Goal: Task Accomplishment & Management: Use online tool/utility

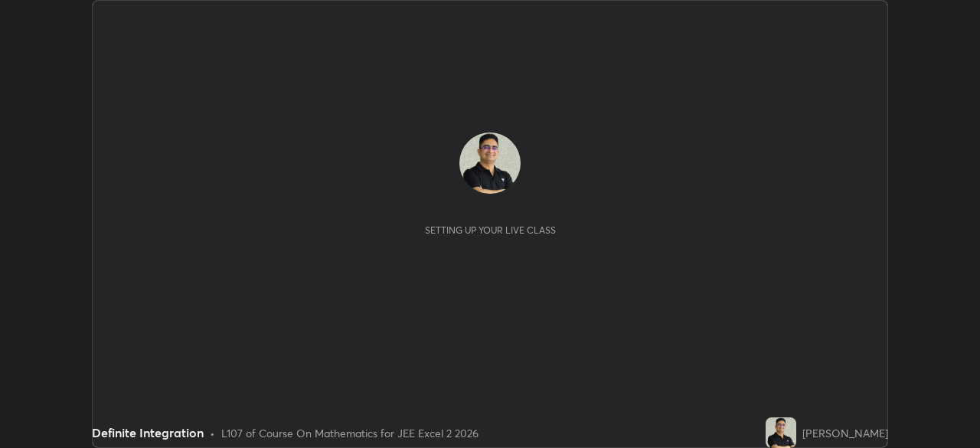
scroll to position [448, 980]
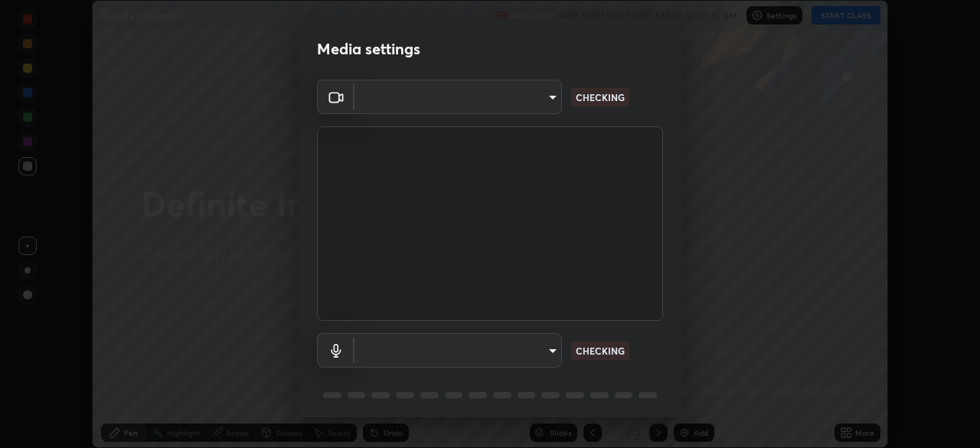
click at [544, 351] on body "Erase all Definite Integration Recording WAS SCHEDULED TO START AT 10:45 AM Set…" at bounding box center [490, 224] width 980 height 448
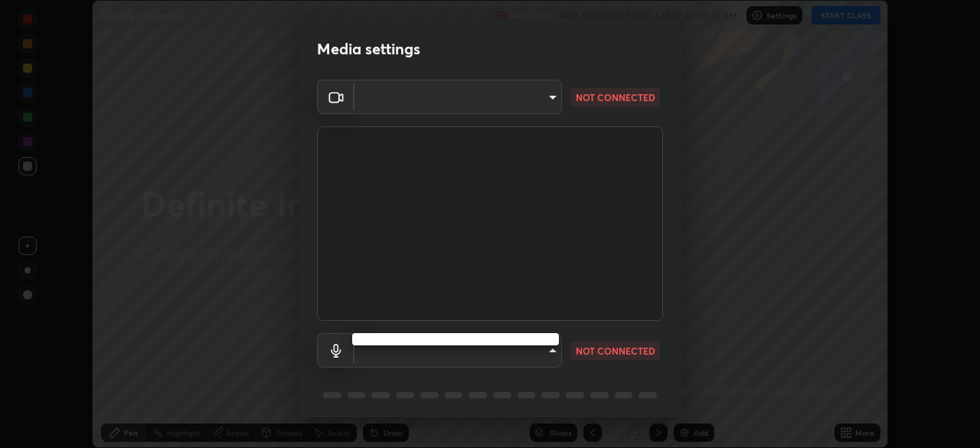
type input "e7f5d75c66a8ec01b6be6c8d9fba877b5f6738b88fd0c20368e9895a02b6f94a"
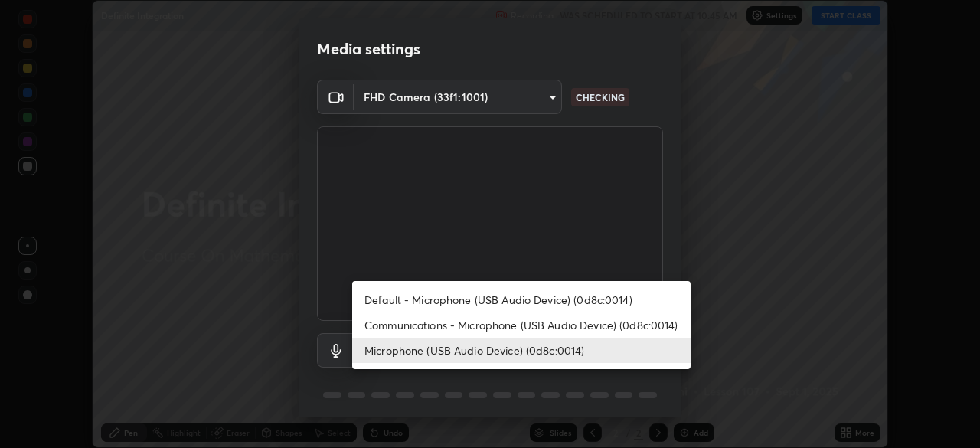
click at [662, 324] on li "Communications - Microphone (USB Audio Device) (0d8c:0014)" at bounding box center [521, 324] width 338 height 25
type input "communications"
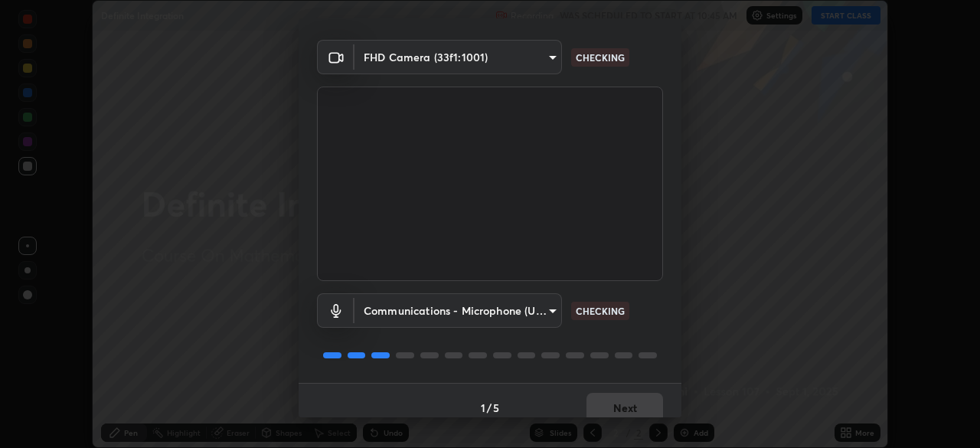
scroll to position [54, 0]
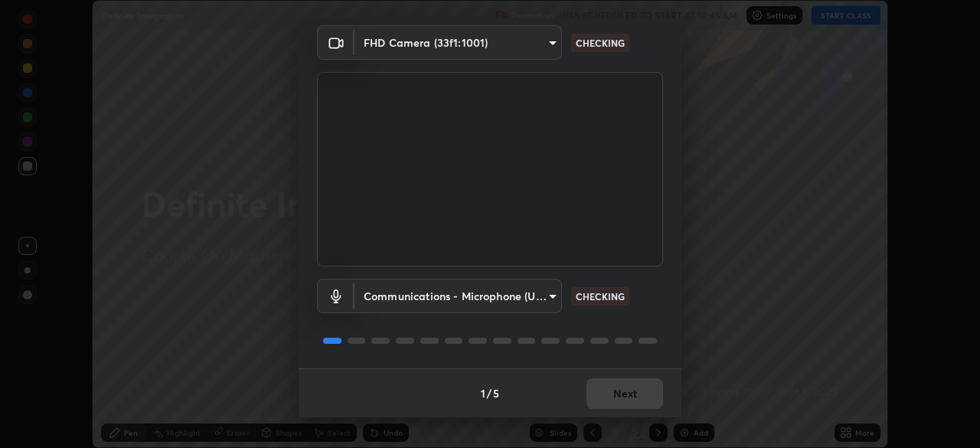
click at [660, 324] on div "Communications - Microphone (USB Audio Device) (0d8c:0014) communications CHECK…" at bounding box center [490, 317] width 346 height 102
click at [654, 327] on div "Communications - Microphone (USB Audio Device) (0d8c:0014) communications CHECK…" at bounding box center [490, 317] width 346 height 102
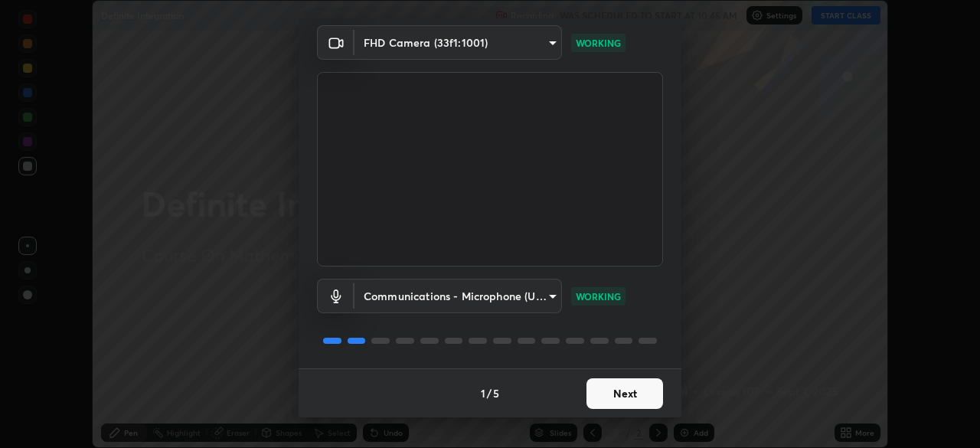
click at [621, 396] on button "Next" at bounding box center [624, 393] width 77 height 31
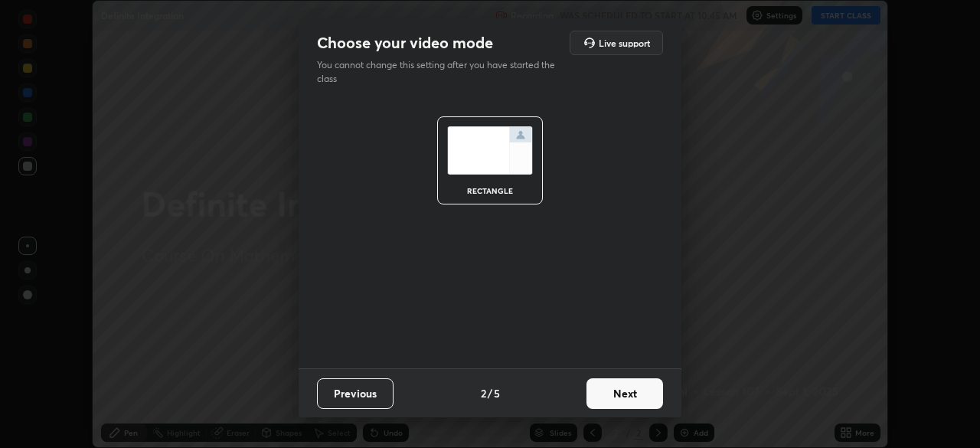
click at [623, 395] on button "Next" at bounding box center [624, 393] width 77 height 31
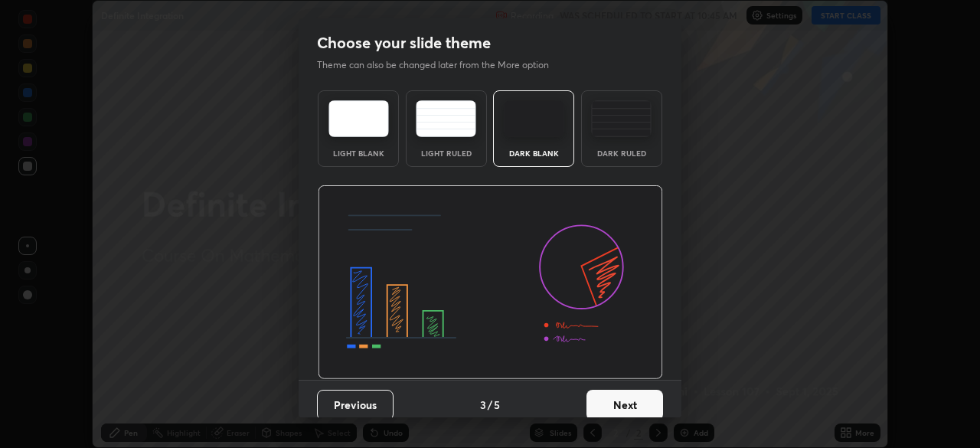
click at [627, 396] on button "Next" at bounding box center [624, 405] width 77 height 31
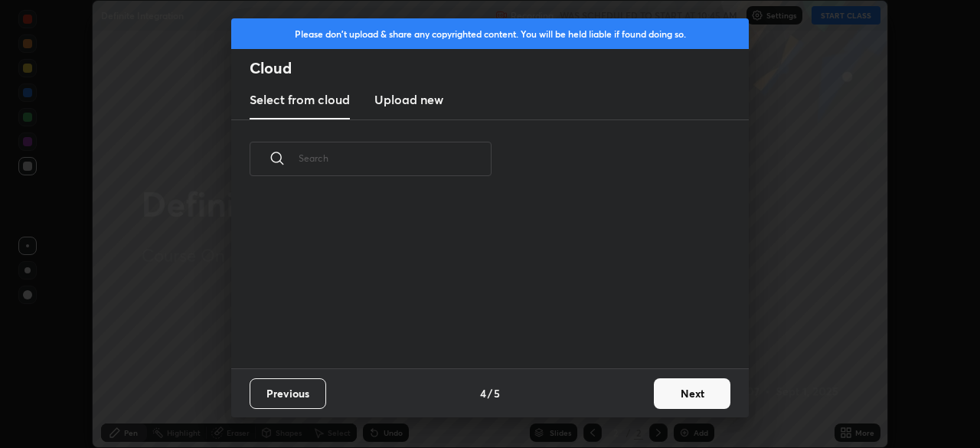
scroll to position [170, 491]
click at [670, 396] on button "Next" at bounding box center [692, 393] width 77 height 31
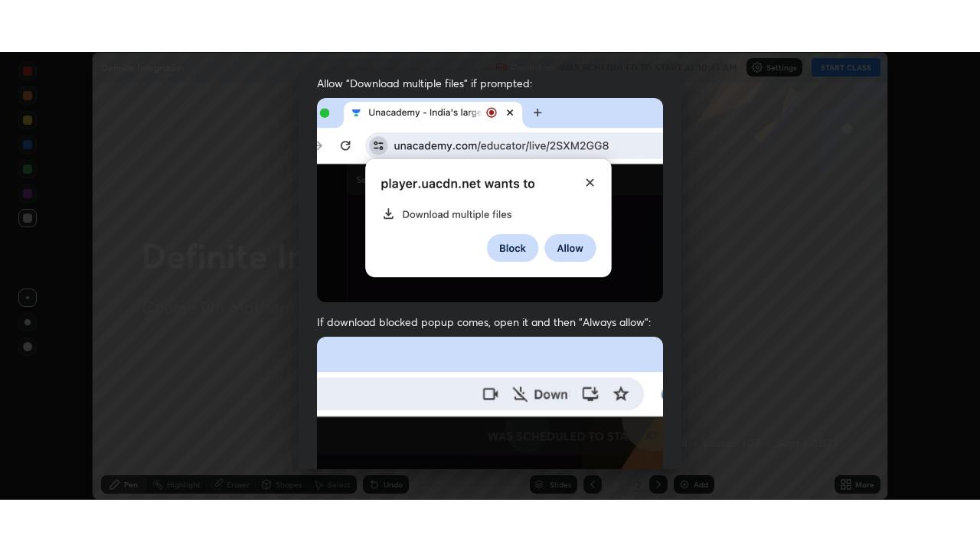
scroll to position [367, 0]
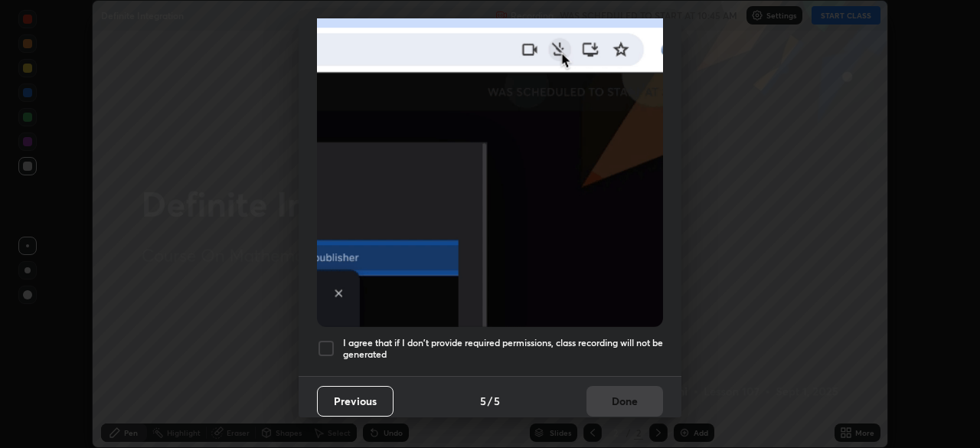
click at [321, 340] on div at bounding box center [326, 348] width 18 height 18
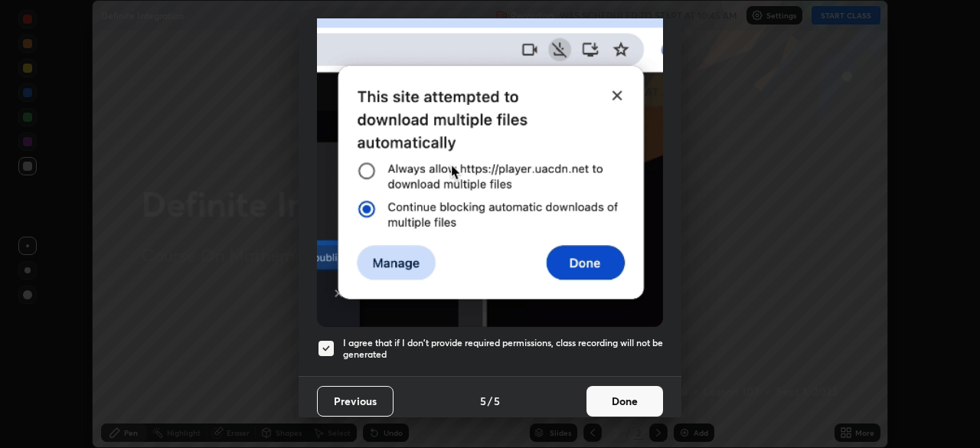
click at [615, 393] on button "Done" at bounding box center [624, 401] width 77 height 31
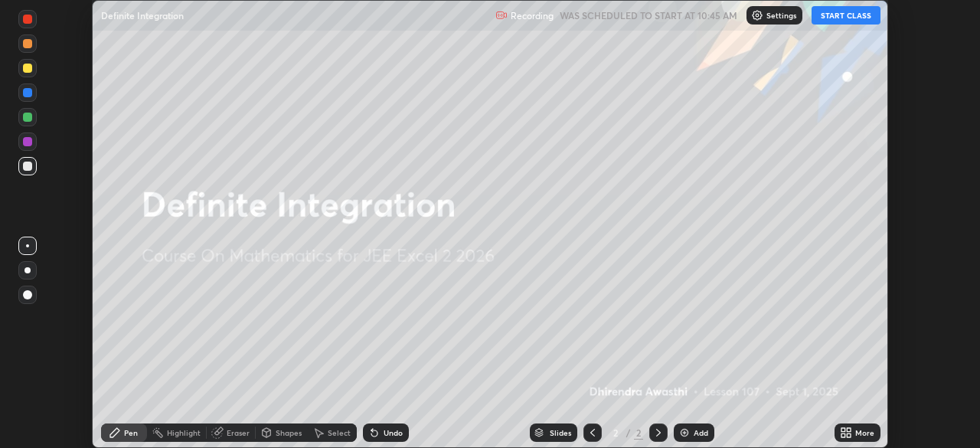
click at [844, 15] on button "START CLASS" at bounding box center [845, 15] width 69 height 18
click at [847, 429] on icon at bounding box center [848, 430] width 4 height 4
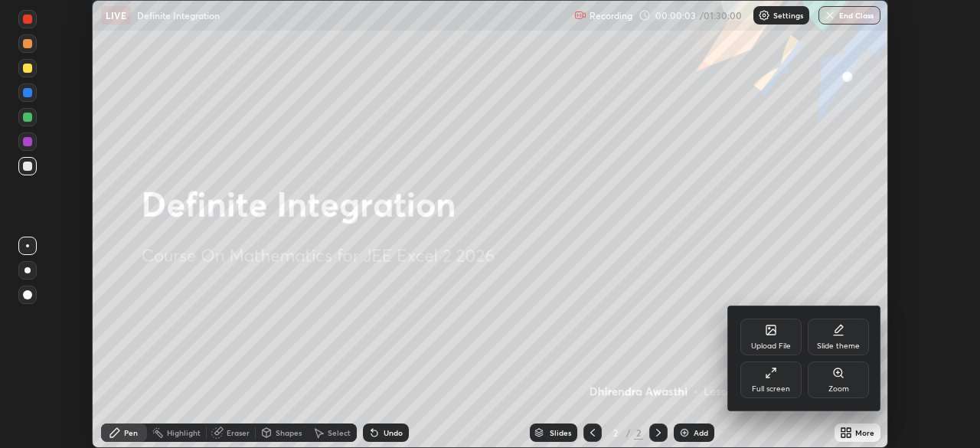
click at [788, 387] on div "Full screen" at bounding box center [771, 389] width 38 height 8
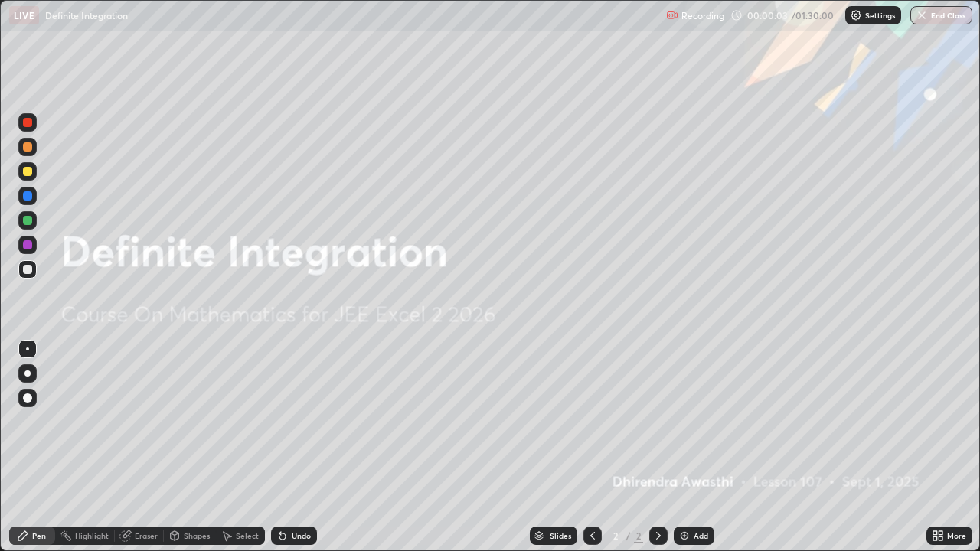
scroll to position [551, 980]
click at [693, 447] on div "Add" at bounding box center [700, 536] width 15 height 8
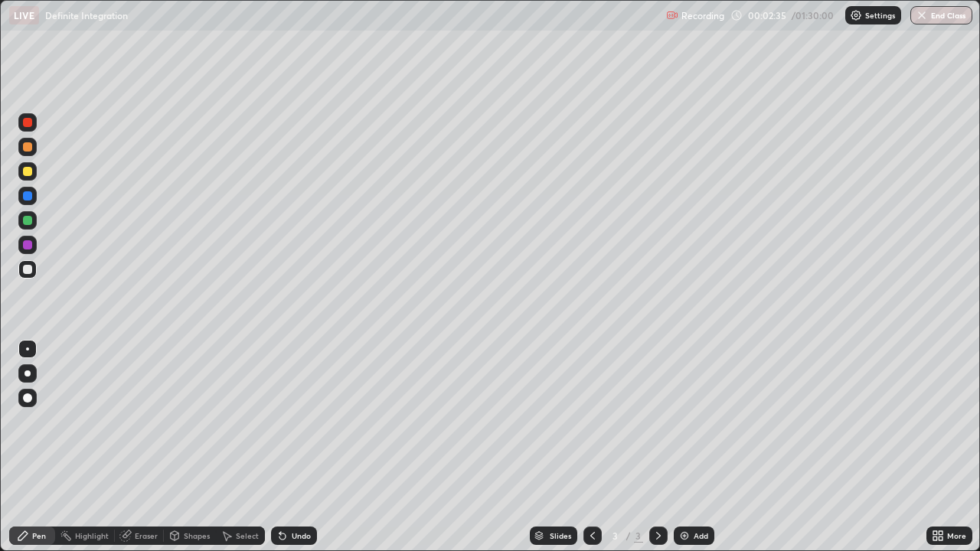
click at [27, 175] on div at bounding box center [27, 171] width 9 height 9
click at [28, 272] on div at bounding box center [27, 269] width 9 height 9
click at [286, 447] on div "Undo" at bounding box center [294, 536] width 46 height 18
click at [253, 447] on div "Select" at bounding box center [240, 536] width 49 height 18
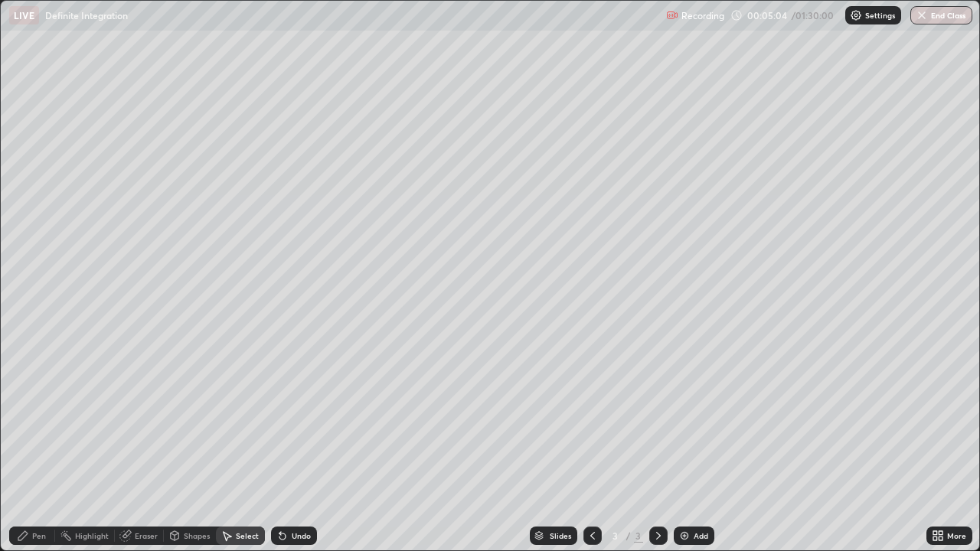
click at [286, 447] on div "Undo" at bounding box center [294, 536] width 46 height 18
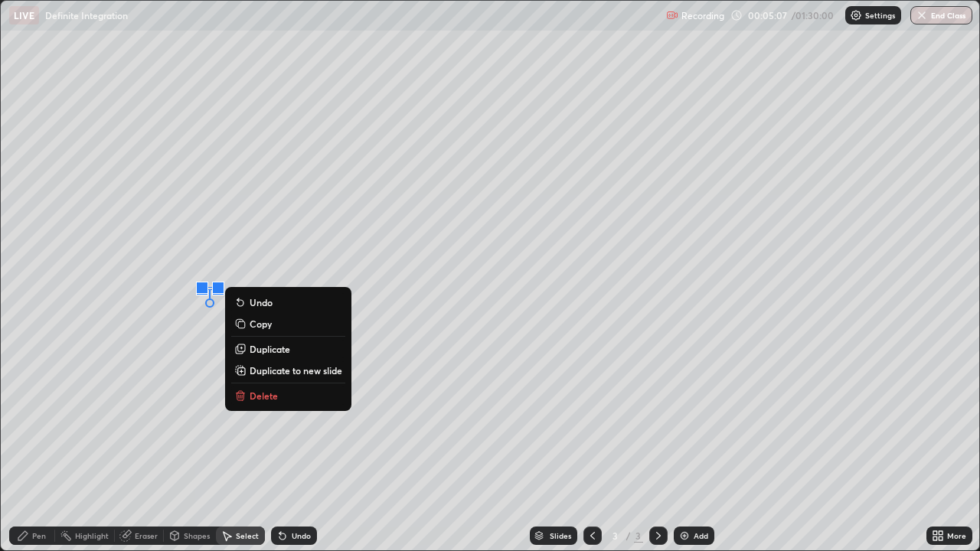
click at [44, 447] on div "Pen" at bounding box center [39, 536] width 14 height 8
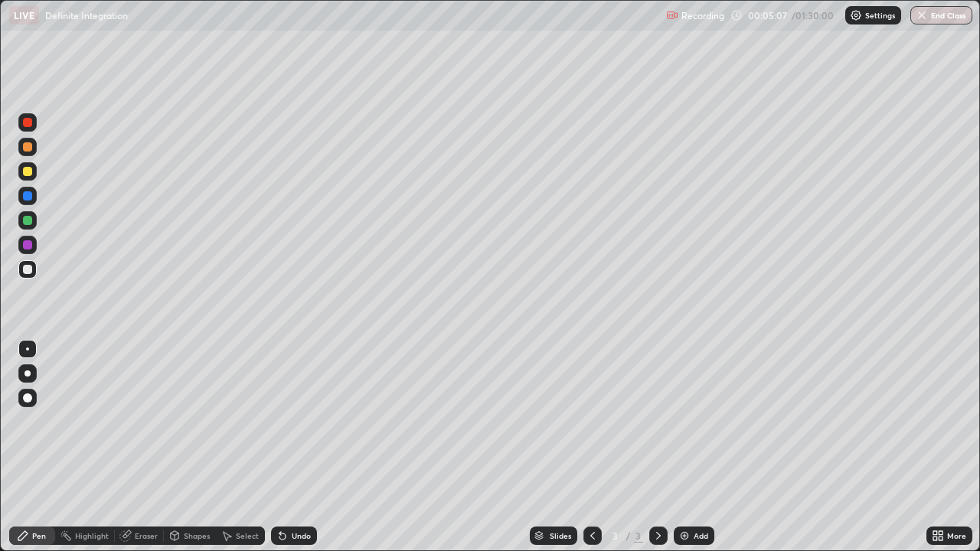
click at [46, 447] on div "Pen" at bounding box center [32, 536] width 46 height 18
click at [41, 447] on div "Pen" at bounding box center [39, 536] width 14 height 8
click at [28, 174] on div at bounding box center [27, 171] width 9 height 9
click at [28, 271] on div at bounding box center [27, 269] width 9 height 9
click at [299, 447] on div "Undo" at bounding box center [301, 536] width 19 height 8
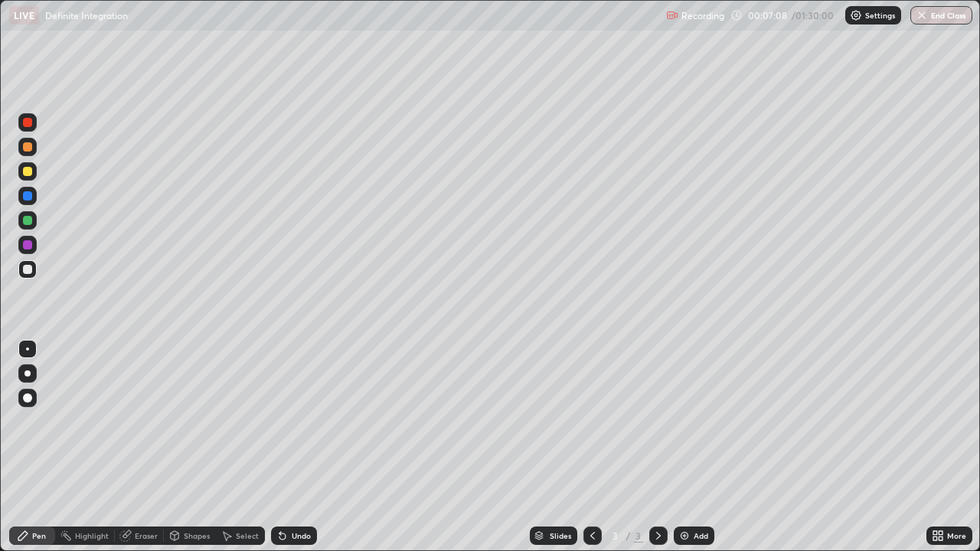
click at [295, 447] on div "Undo" at bounding box center [301, 536] width 19 height 8
click at [686, 447] on img at bounding box center [684, 536] width 12 height 12
click at [28, 269] on div at bounding box center [27, 269] width 9 height 9
click at [29, 247] on div at bounding box center [27, 244] width 9 height 9
click at [28, 270] on div at bounding box center [27, 269] width 9 height 9
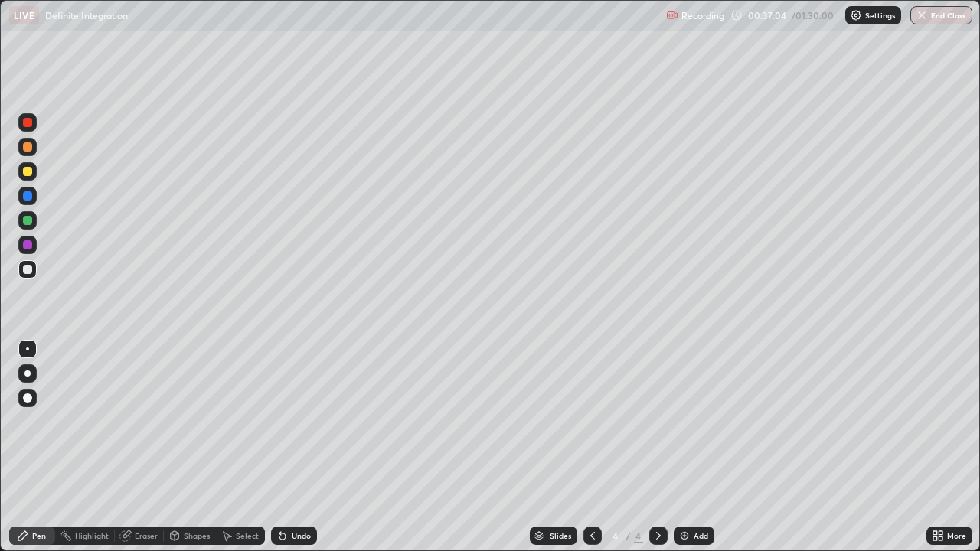
click at [21, 172] on div at bounding box center [27, 171] width 18 height 18
click at [28, 172] on div at bounding box center [27, 171] width 9 height 9
click at [27, 178] on div at bounding box center [27, 171] width 18 height 18
click at [29, 123] on div at bounding box center [27, 122] width 9 height 9
click at [28, 171] on div at bounding box center [27, 171] width 9 height 9
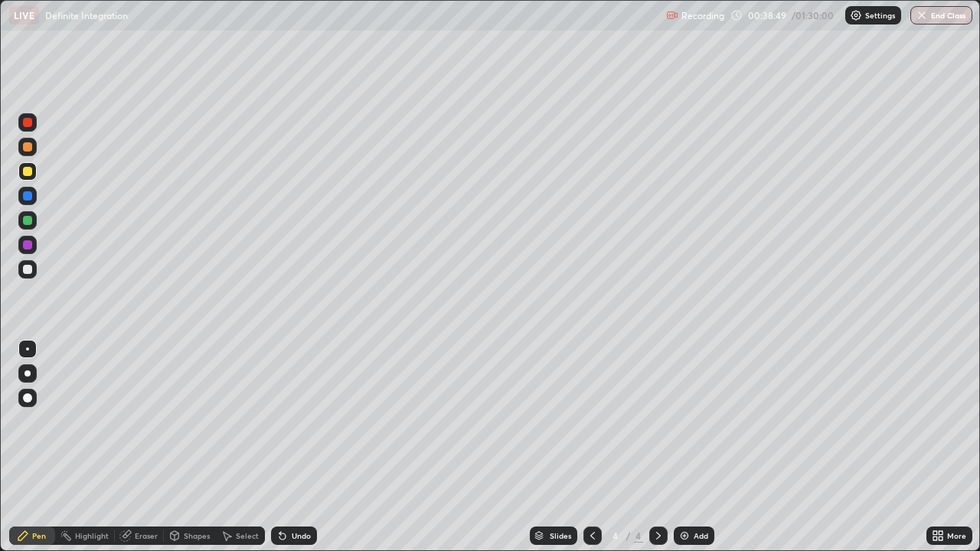
click at [599, 447] on div at bounding box center [592, 536] width 18 height 18
click at [657, 447] on icon at bounding box center [658, 536] width 12 height 12
click at [30, 224] on div at bounding box center [27, 220] width 9 height 9
click at [33, 171] on div at bounding box center [27, 171] width 18 height 18
click at [294, 447] on div "Undo" at bounding box center [301, 536] width 19 height 8
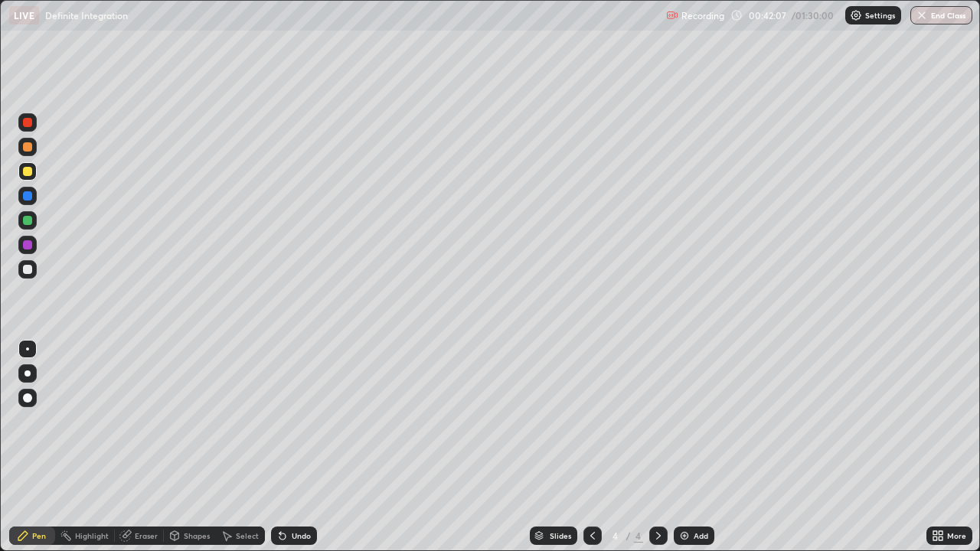
click at [145, 447] on div "Eraser" at bounding box center [146, 536] width 23 height 8
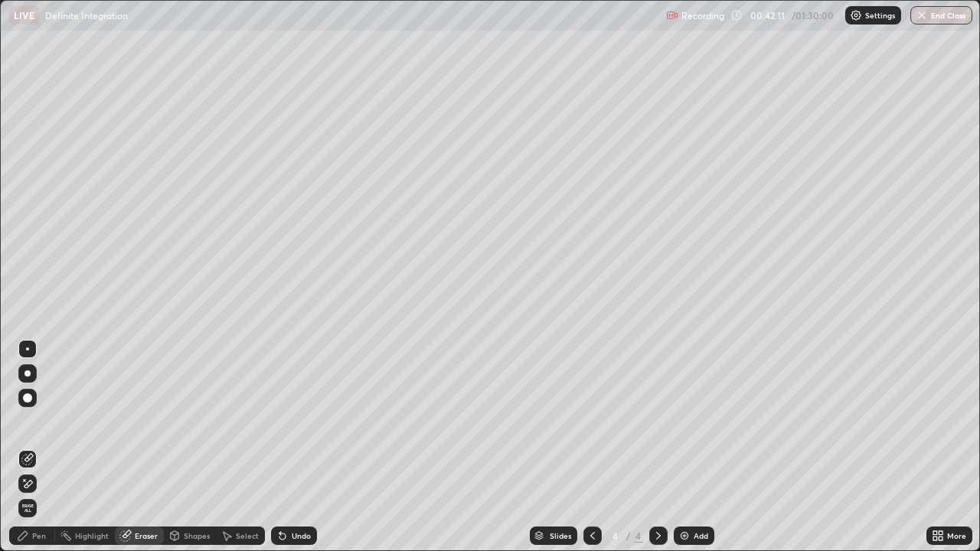
click at [38, 447] on div "Pen" at bounding box center [39, 536] width 14 height 8
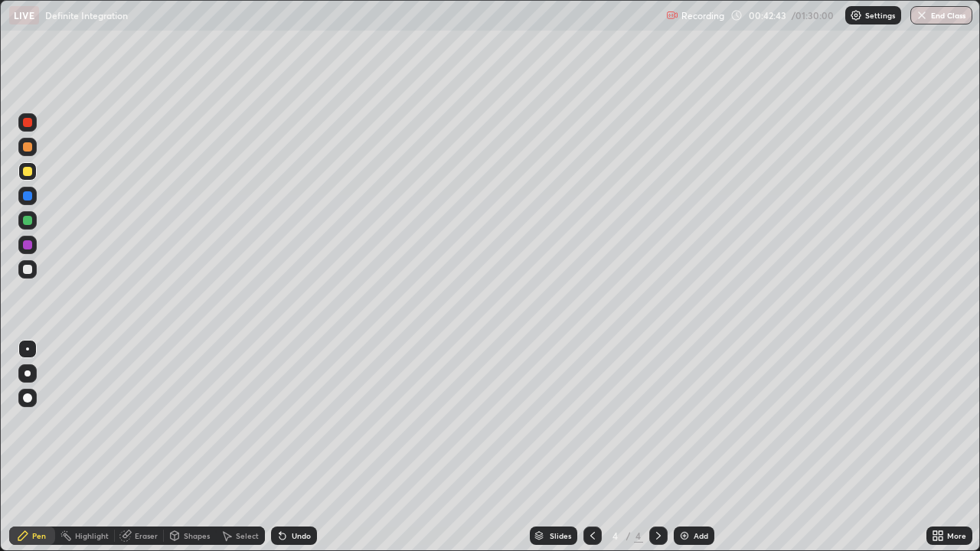
click at [693, 447] on div "Add" at bounding box center [700, 536] width 15 height 8
click at [28, 221] on div at bounding box center [27, 220] width 9 height 9
click at [28, 148] on div at bounding box center [27, 146] width 9 height 9
click at [28, 178] on div at bounding box center [27, 171] width 18 height 18
click at [27, 223] on div at bounding box center [27, 220] width 9 height 9
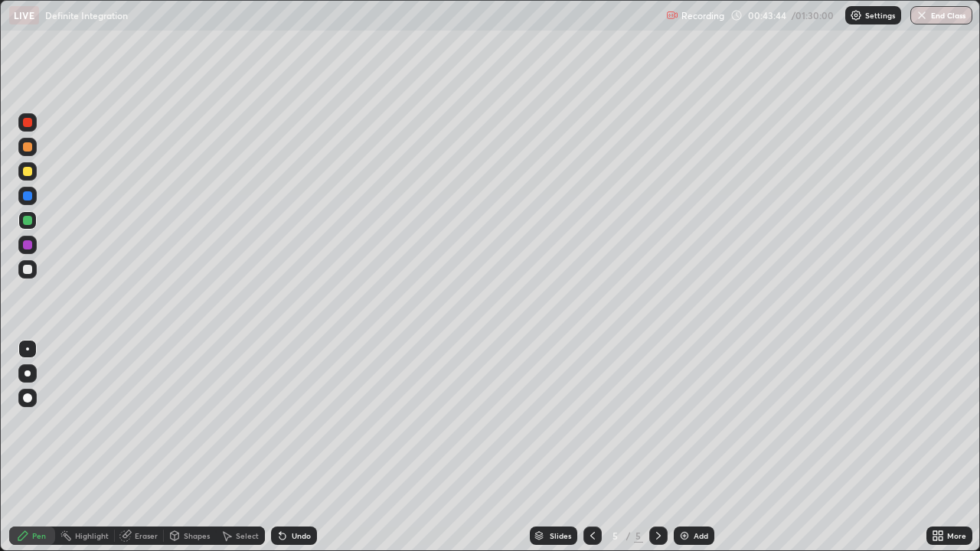
click at [27, 196] on div at bounding box center [27, 195] width 9 height 9
click at [34, 272] on div at bounding box center [27, 269] width 18 height 18
click at [296, 447] on div "Undo" at bounding box center [294, 536] width 46 height 18
click at [298, 447] on div "Undo" at bounding box center [294, 536] width 46 height 18
click at [299, 447] on div "Undo" at bounding box center [301, 536] width 19 height 8
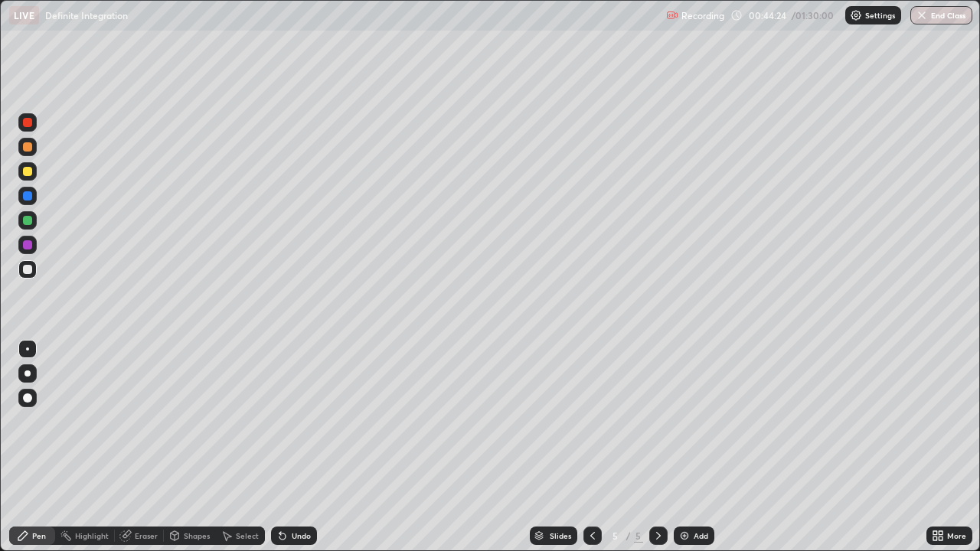
click at [292, 447] on div "Undo" at bounding box center [301, 536] width 19 height 8
click at [289, 447] on div "Undo" at bounding box center [294, 536] width 46 height 18
click at [291, 447] on div "Undo" at bounding box center [294, 536] width 46 height 18
click at [292, 447] on div "Undo" at bounding box center [294, 536] width 46 height 18
click at [290, 447] on div "Undo" at bounding box center [294, 536] width 46 height 18
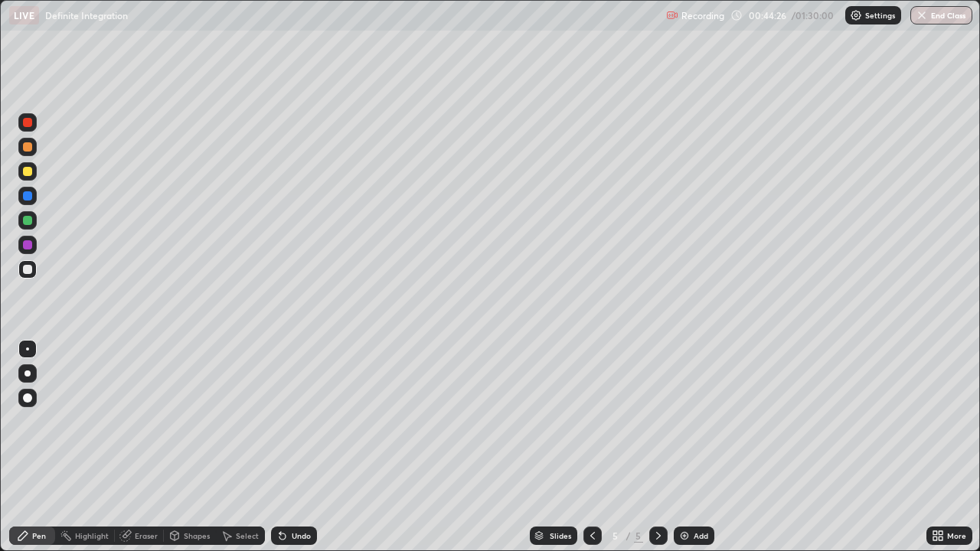
click at [289, 447] on div "Undo" at bounding box center [294, 536] width 46 height 18
click at [292, 447] on div "Undo" at bounding box center [294, 536] width 46 height 18
click at [31, 147] on div at bounding box center [27, 146] width 9 height 9
click at [678, 447] on img at bounding box center [684, 536] width 12 height 12
click at [28, 172] on div at bounding box center [27, 171] width 9 height 9
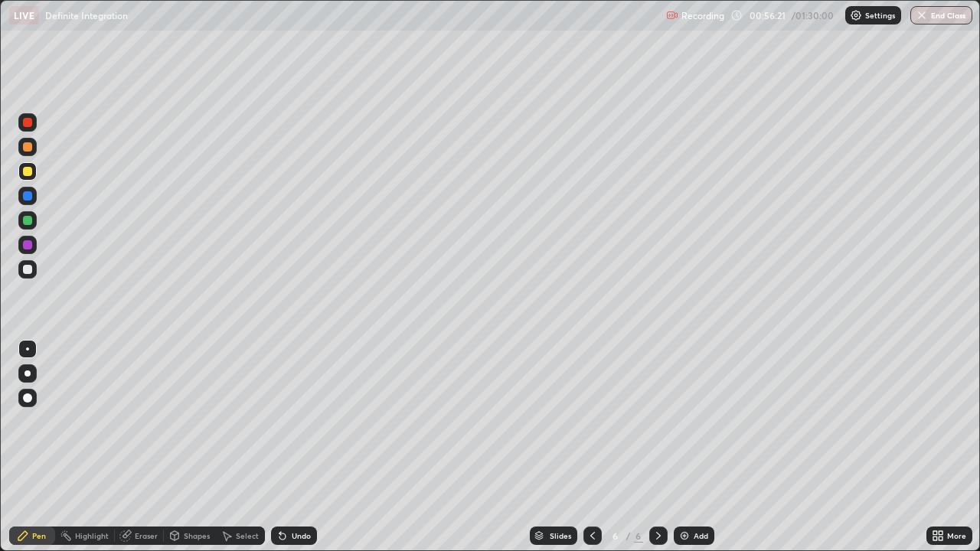
click at [28, 224] on div at bounding box center [27, 220] width 9 height 9
click at [28, 246] on div at bounding box center [27, 244] width 9 height 9
click at [30, 200] on div at bounding box center [27, 195] width 9 height 9
click at [29, 168] on div at bounding box center [27, 171] width 9 height 9
click at [29, 128] on div at bounding box center [27, 122] width 18 height 18
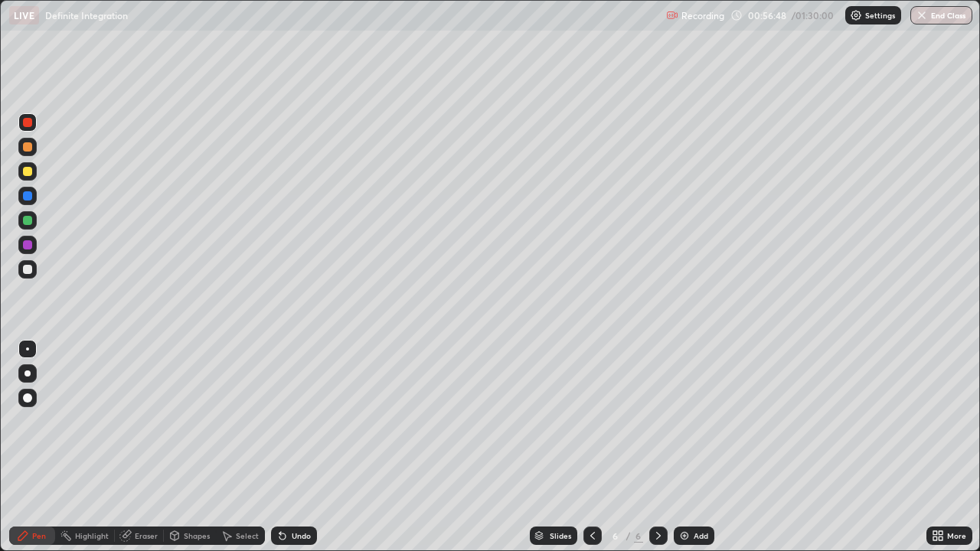
click at [28, 148] on div at bounding box center [27, 146] width 9 height 9
click at [28, 173] on div at bounding box center [27, 171] width 9 height 9
click at [28, 269] on div at bounding box center [27, 269] width 9 height 9
click at [27, 148] on div at bounding box center [27, 146] width 9 height 9
click at [33, 246] on div at bounding box center [27, 245] width 18 height 18
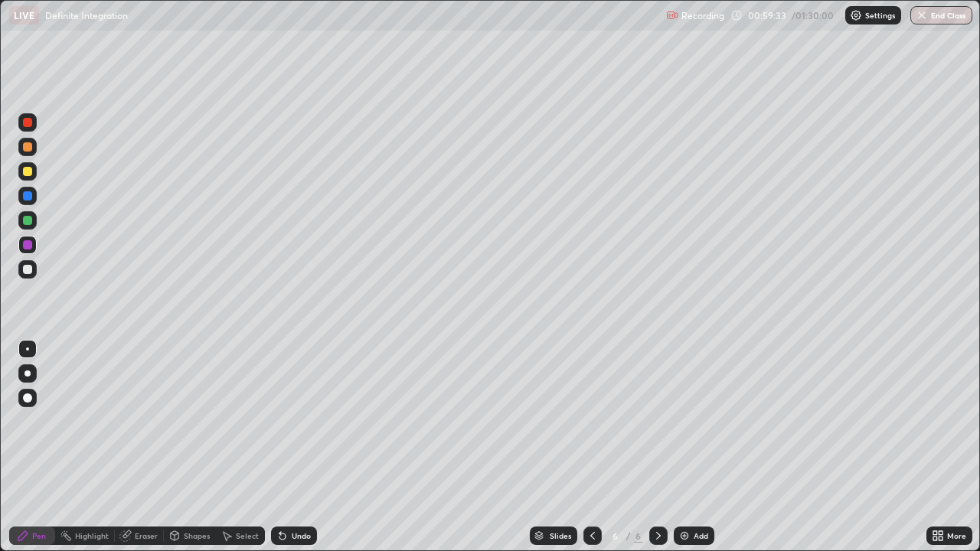
click at [28, 269] on div at bounding box center [27, 269] width 9 height 9
click at [148, 447] on div "Eraser" at bounding box center [146, 536] width 23 height 8
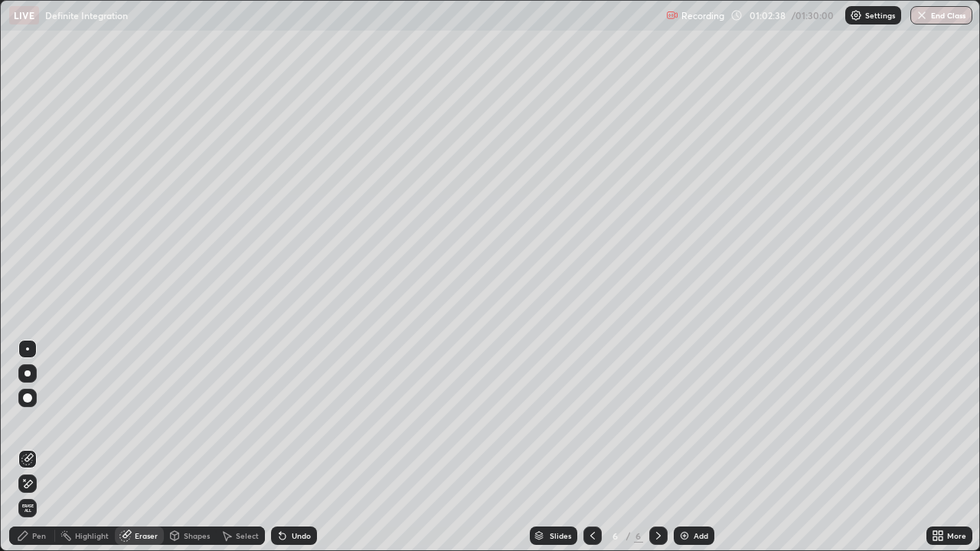
click at [38, 447] on div "Pen" at bounding box center [39, 536] width 14 height 8
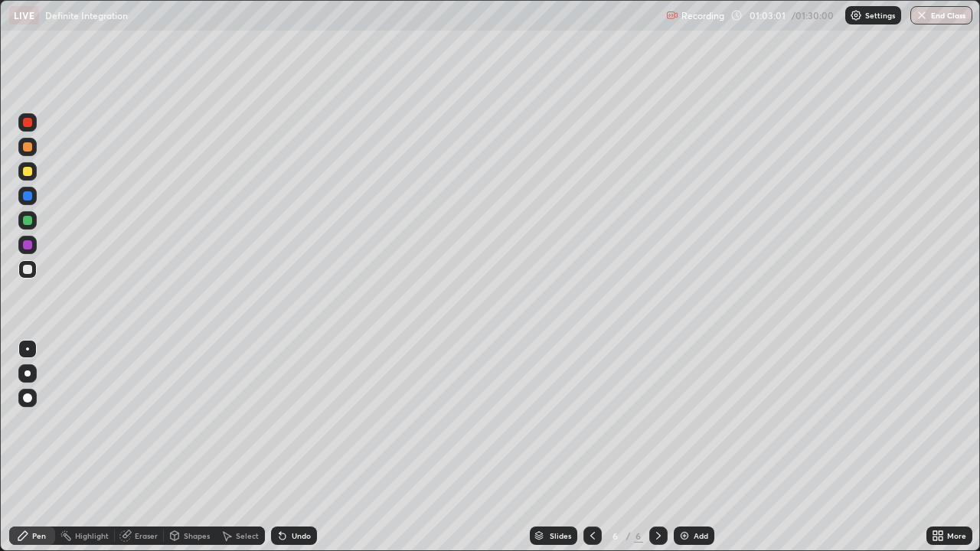
click at [690, 447] on div "Add" at bounding box center [693, 536] width 41 height 18
click at [289, 447] on div "Undo" at bounding box center [294, 536] width 46 height 18
click at [292, 447] on div "Undo" at bounding box center [301, 536] width 19 height 8
click at [286, 447] on div "Undo" at bounding box center [294, 536] width 46 height 18
click at [948, 18] on button "End Class" at bounding box center [941, 15] width 60 height 18
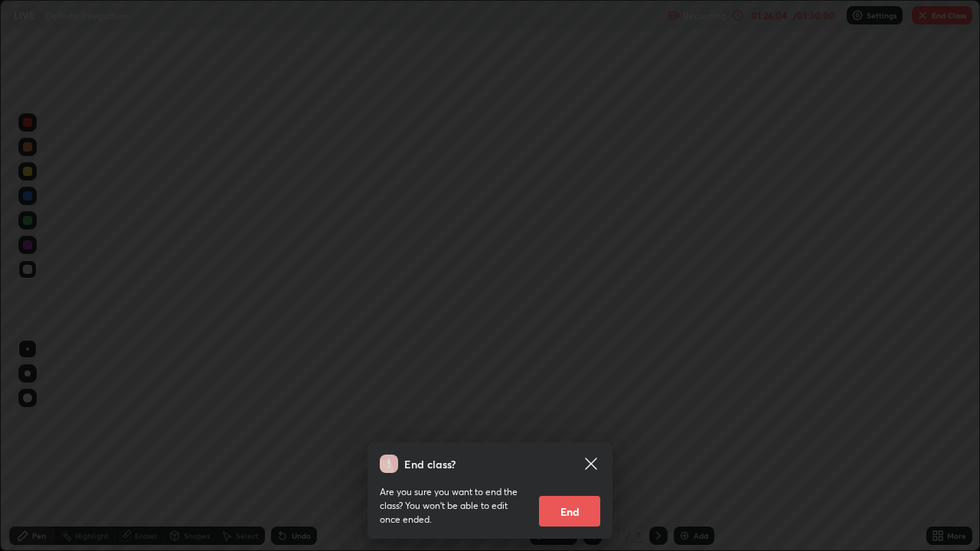
click at [565, 447] on button "End" at bounding box center [569, 511] width 61 height 31
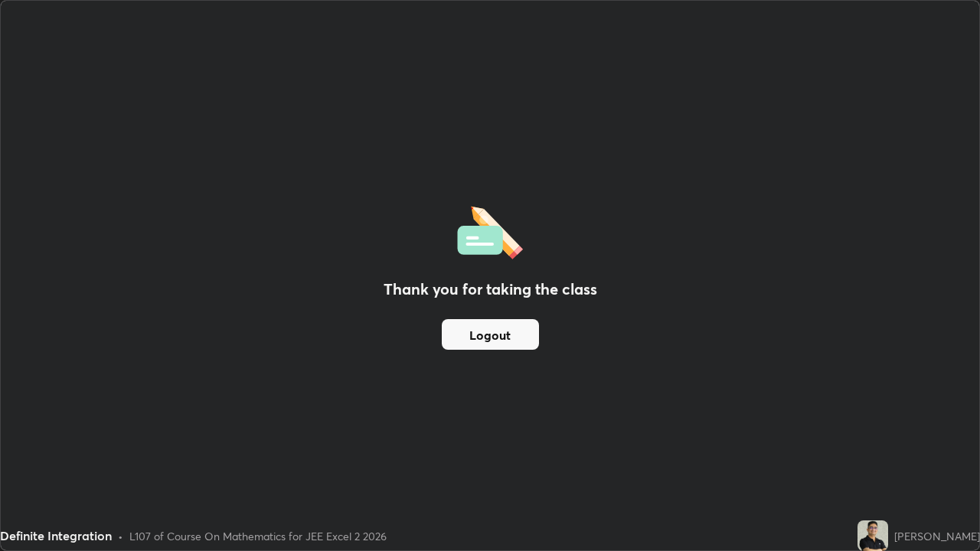
click at [483, 337] on button "Logout" at bounding box center [490, 334] width 97 height 31
click at [487, 334] on button "Logout" at bounding box center [490, 334] width 97 height 31
